Goal: Information Seeking & Learning: Learn about a topic

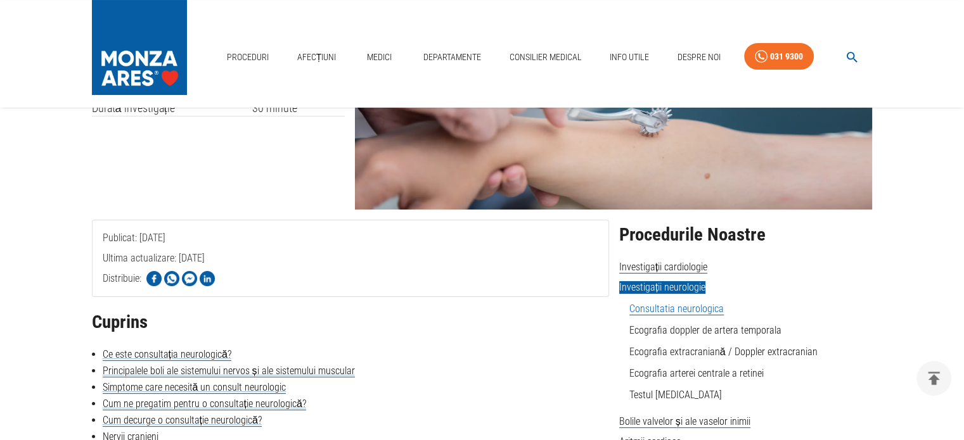
scroll to position [127, 0]
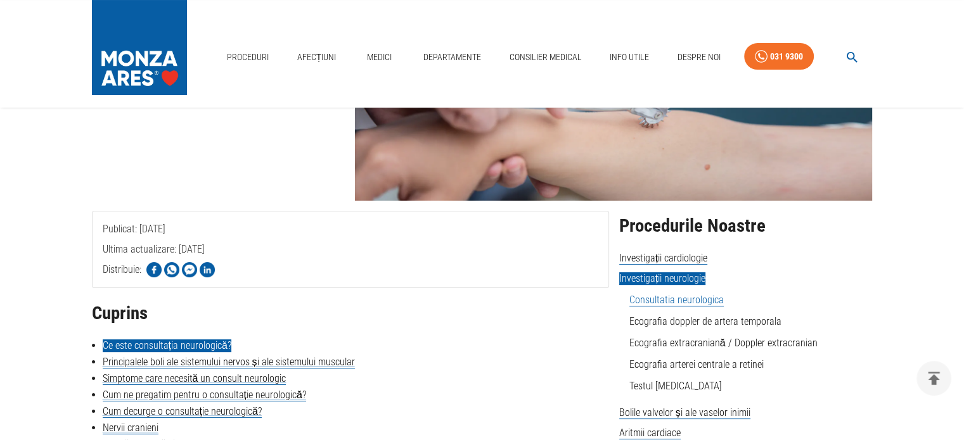
click at [196, 342] on link "Ce este consultația neurologică?" at bounding box center [167, 346] width 129 height 13
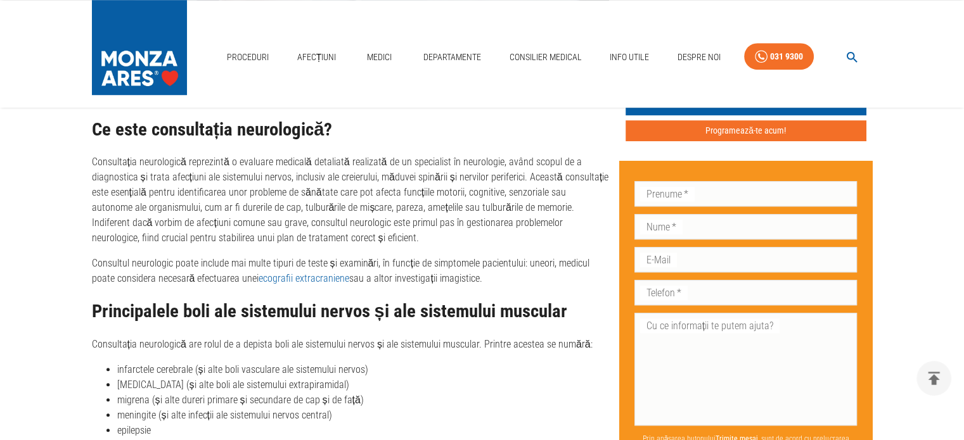
scroll to position [993, 0]
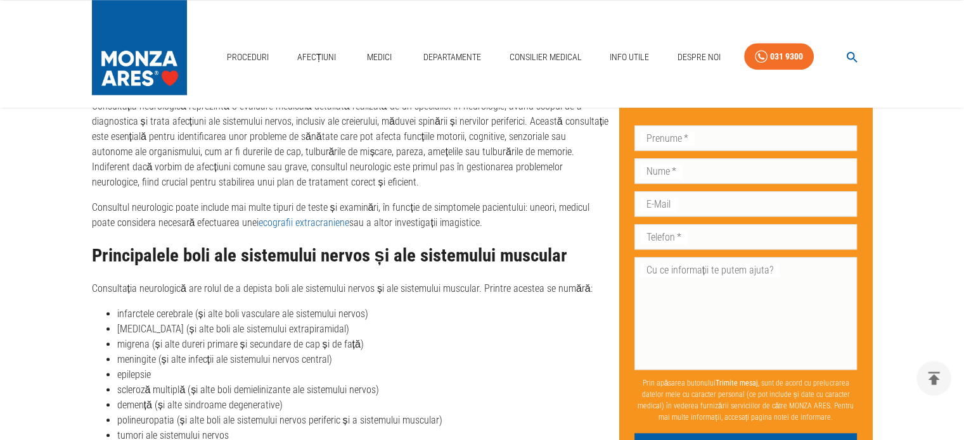
click at [361, 367] on li "epilepsie" at bounding box center [363, 374] width 492 height 15
click at [208, 380] on li "epilepsie" at bounding box center [363, 374] width 492 height 15
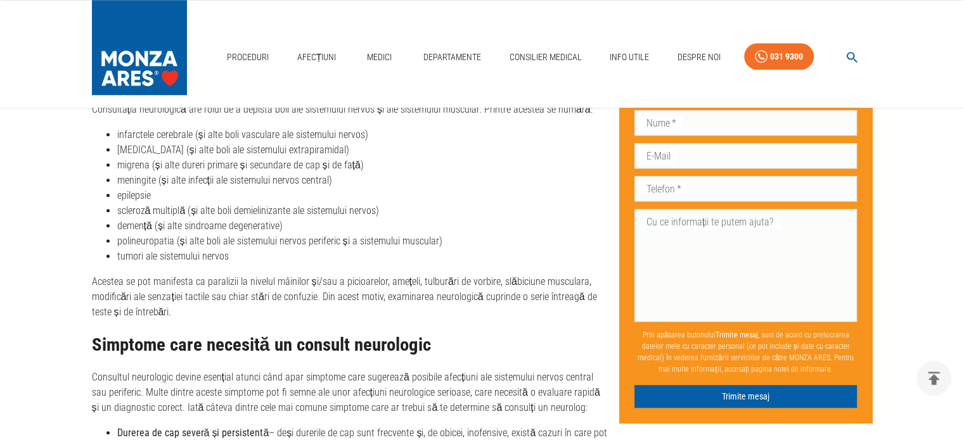
scroll to position [1183, 0]
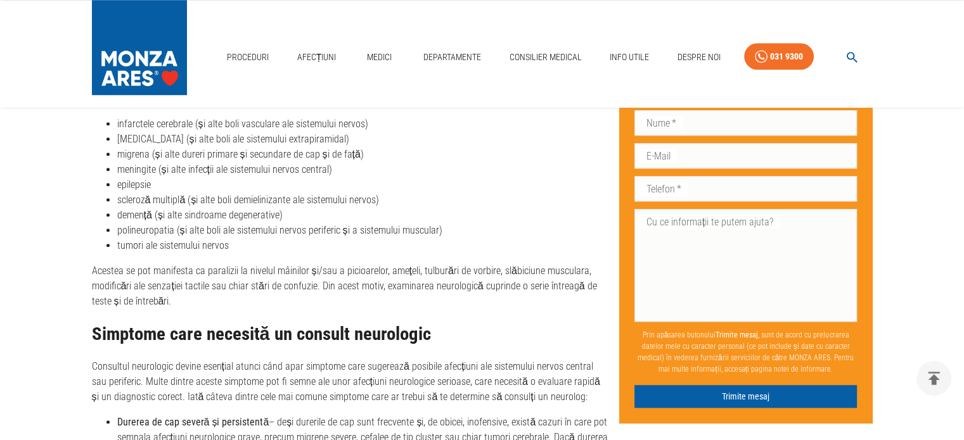
click at [231, 314] on div "Ce este consultația neurologică? Consultația neurologică reprezintă o evaluare …" at bounding box center [350, 312] width 517 height 876
drag, startPoint x: 468, startPoint y: 339, endPoint x: 69, endPoint y: 332, distance: 399.2
drag, startPoint x: 181, startPoint y: 328, endPoint x: 275, endPoint y: 331, distance: 93.8
click at [182, 328] on h2 "Simptome care necesită un consult neurologic" at bounding box center [350, 334] width 517 height 20
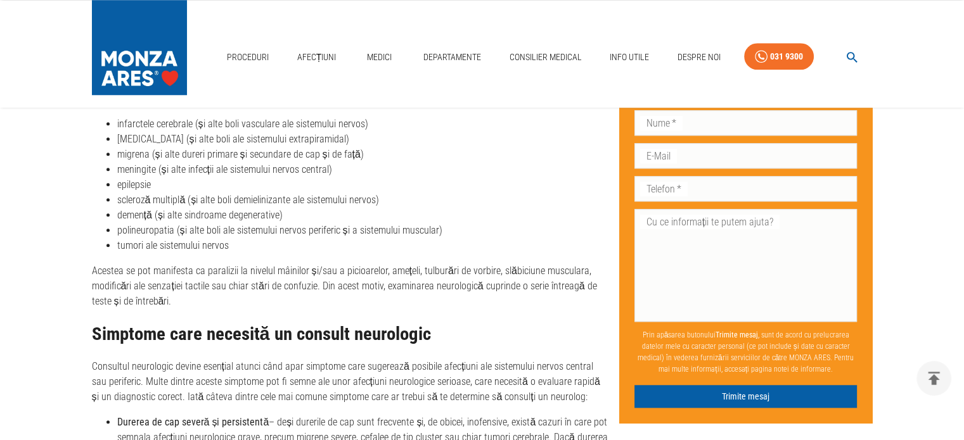
drag, startPoint x: 411, startPoint y: 331, endPoint x: 428, endPoint y: 331, distance: 16.5
click at [412, 331] on h2 "Simptome care necesită un consult neurologic" at bounding box center [350, 334] width 517 height 20
click at [451, 331] on h2 "Simptome care necesită un consult neurologic" at bounding box center [350, 334] width 517 height 20
drag, startPoint x: 446, startPoint y: 332, endPoint x: 439, endPoint y: 334, distance: 7.2
click at [439, 334] on h2 "Simptome care necesită un consult neurologic" at bounding box center [350, 334] width 517 height 20
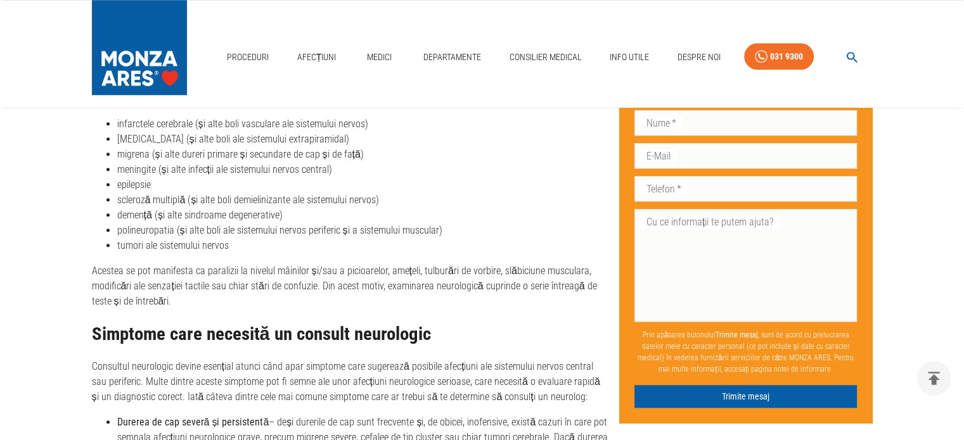
click at [426, 334] on h2 "Simptome care necesită un consult neurologic" at bounding box center [350, 334] width 517 height 20
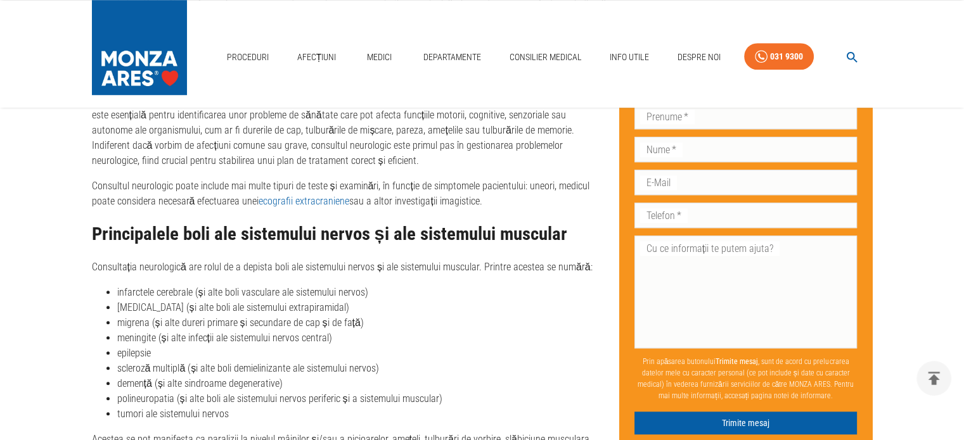
scroll to position [993, 0]
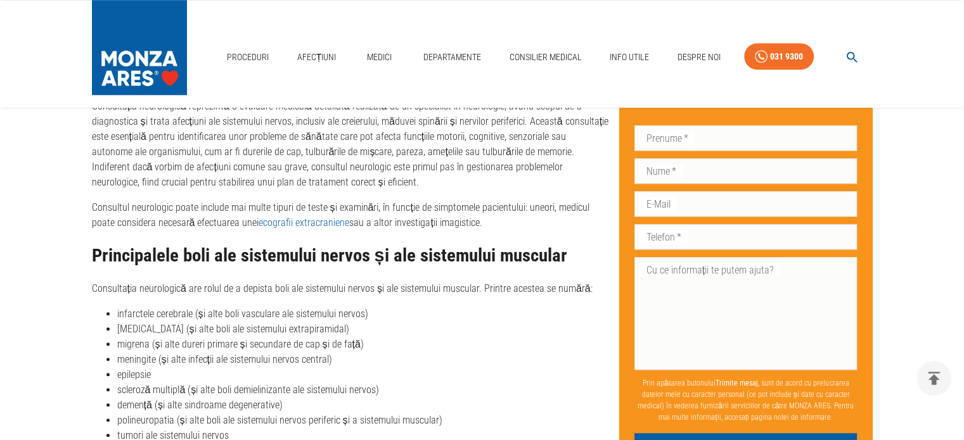
click at [431, 204] on p "Consultul neurologic poate include mai multe tipuri de teste și examinări, în f…" at bounding box center [350, 215] width 517 height 30
click at [446, 181] on p "Consultația neurologică reprezintă o evaluare medicală detaliată realizată de u…" at bounding box center [350, 144] width 517 height 91
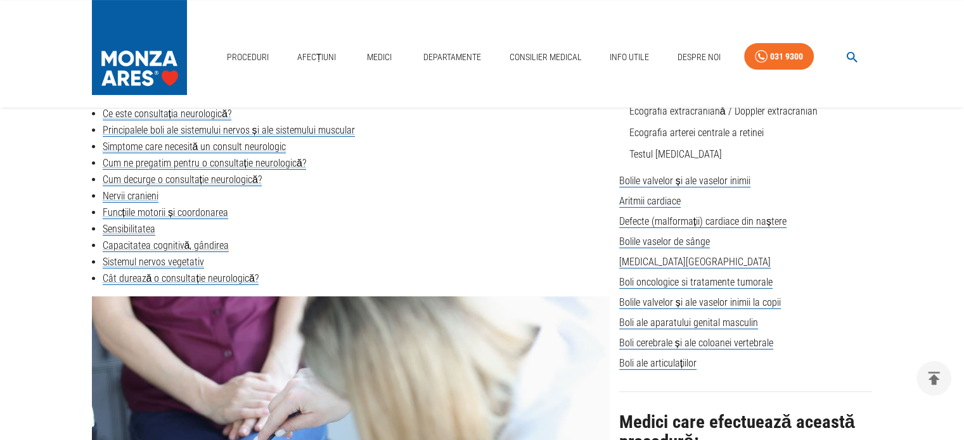
scroll to position [169, 0]
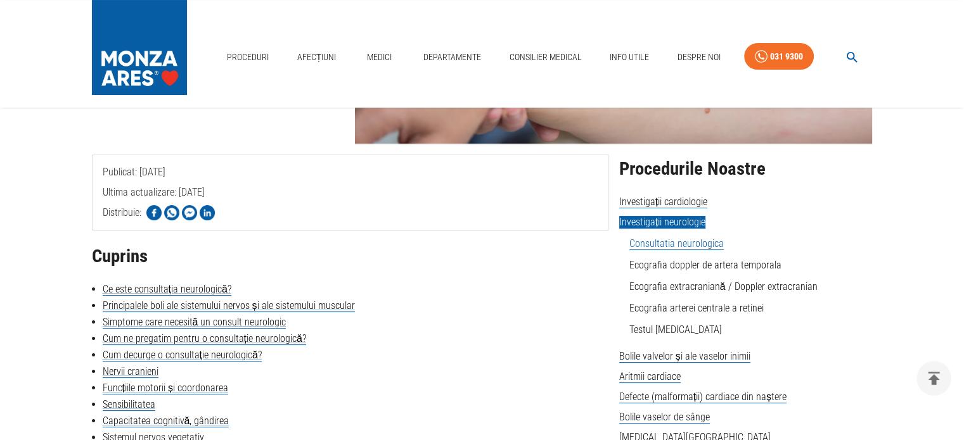
scroll to position [127, 0]
